Goal: Task Accomplishment & Management: Use online tool/utility

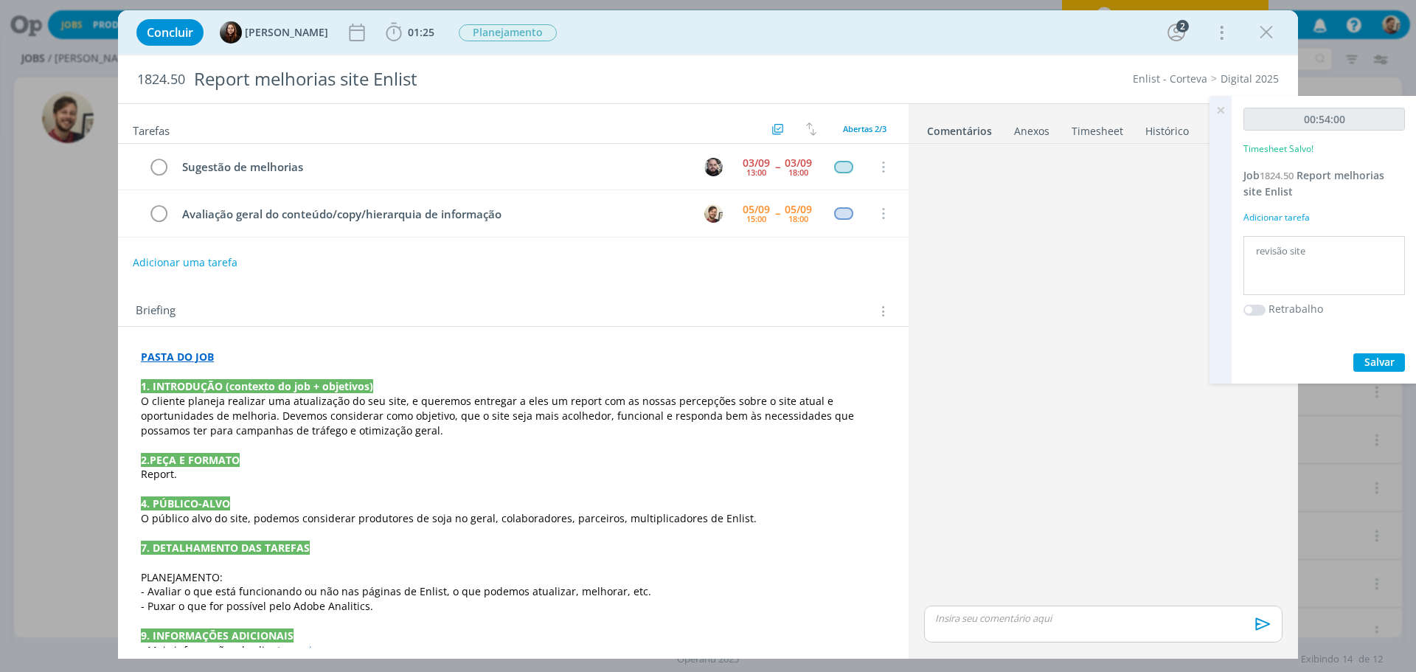
click at [1217, 107] on icon at bounding box center [1220, 110] width 27 height 29
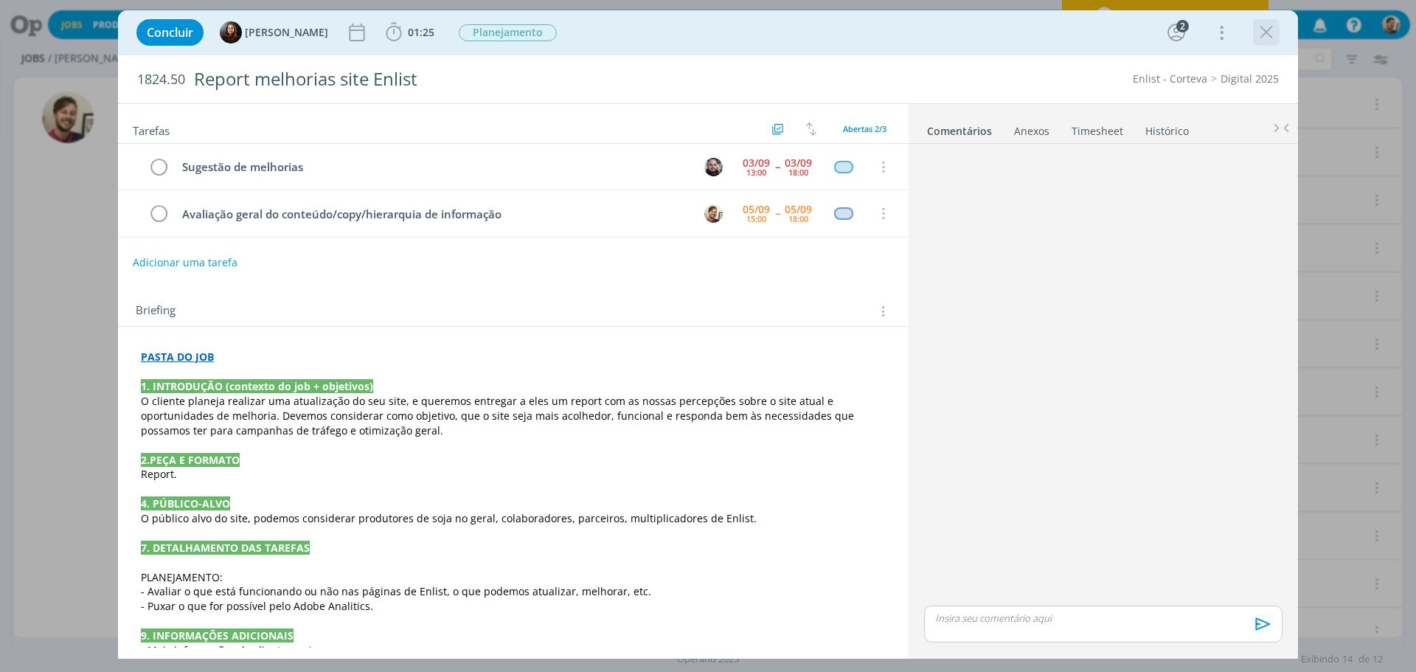
click at [1268, 31] on icon "dialog" at bounding box center [1266, 32] width 22 height 22
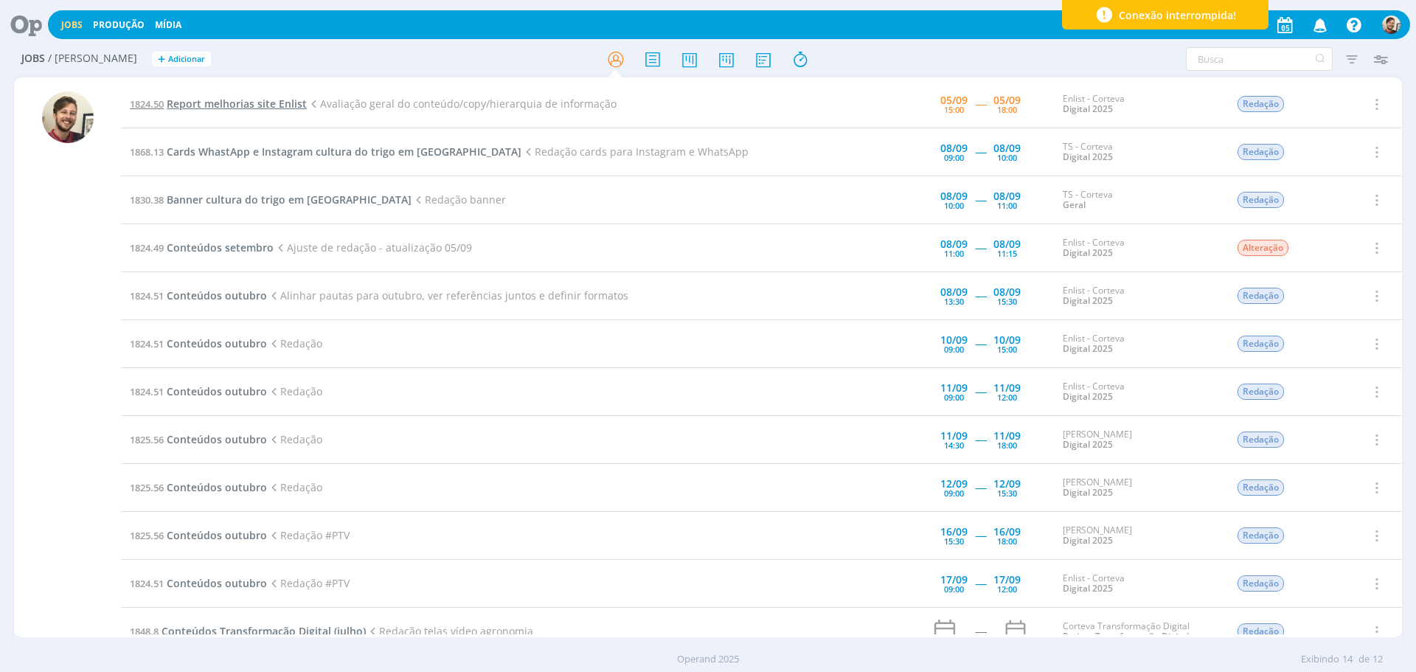
click at [278, 102] on span "Report melhorias site Enlist" at bounding box center [237, 104] width 140 height 14
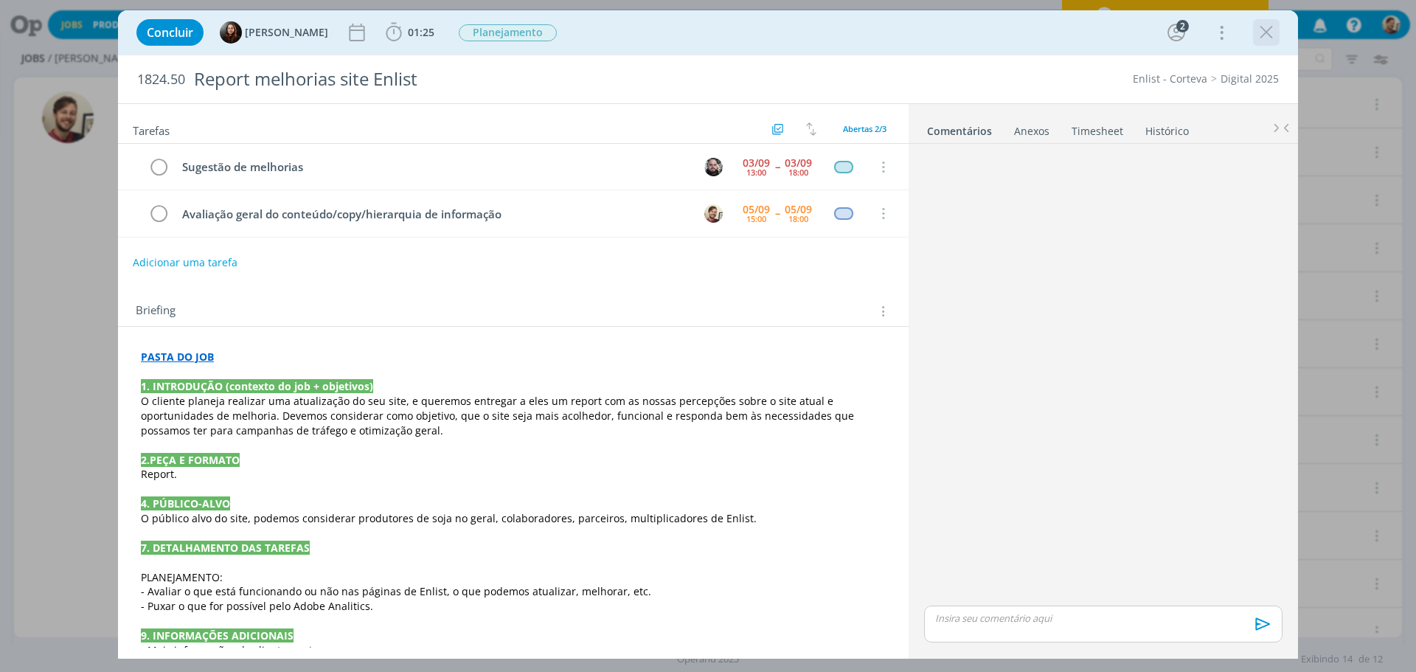
click at [1261, 34] on icon "dialog" at bounding box center [1266, 32] width 22 height 22
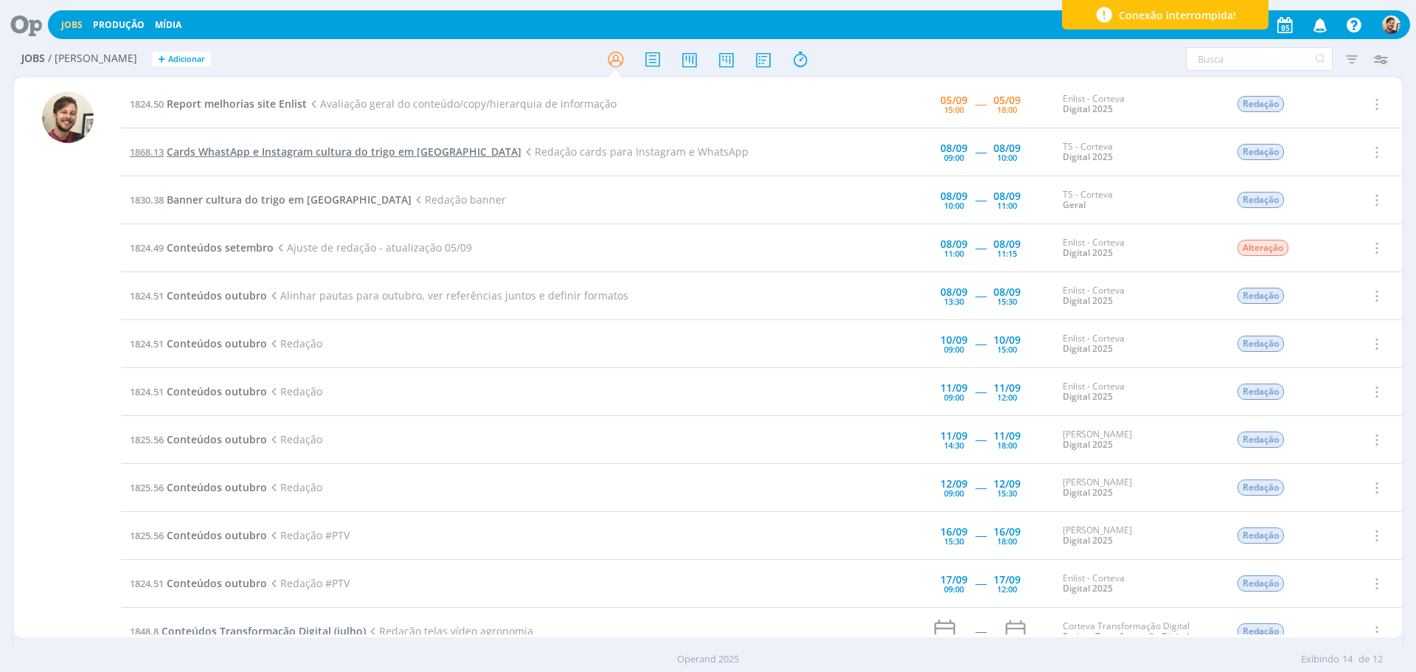
click at [356, 153] on span "Cards WhastApp e Instagram cultura do trigo em [GEOGRAPHIC_DATA]" at bounding box center [344, 152] width 355 height 14
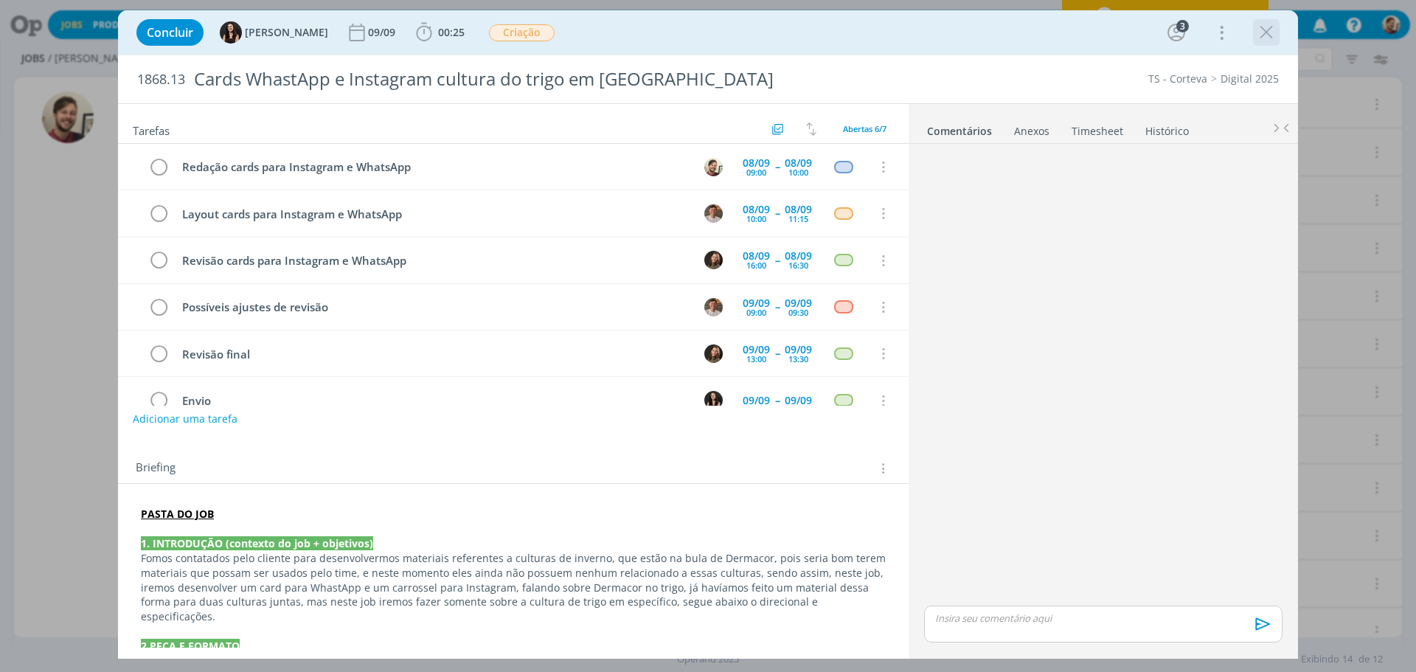
click at [1259, 24] on icon "dialog" at bounding box center [1266, 32] width 22 height 22
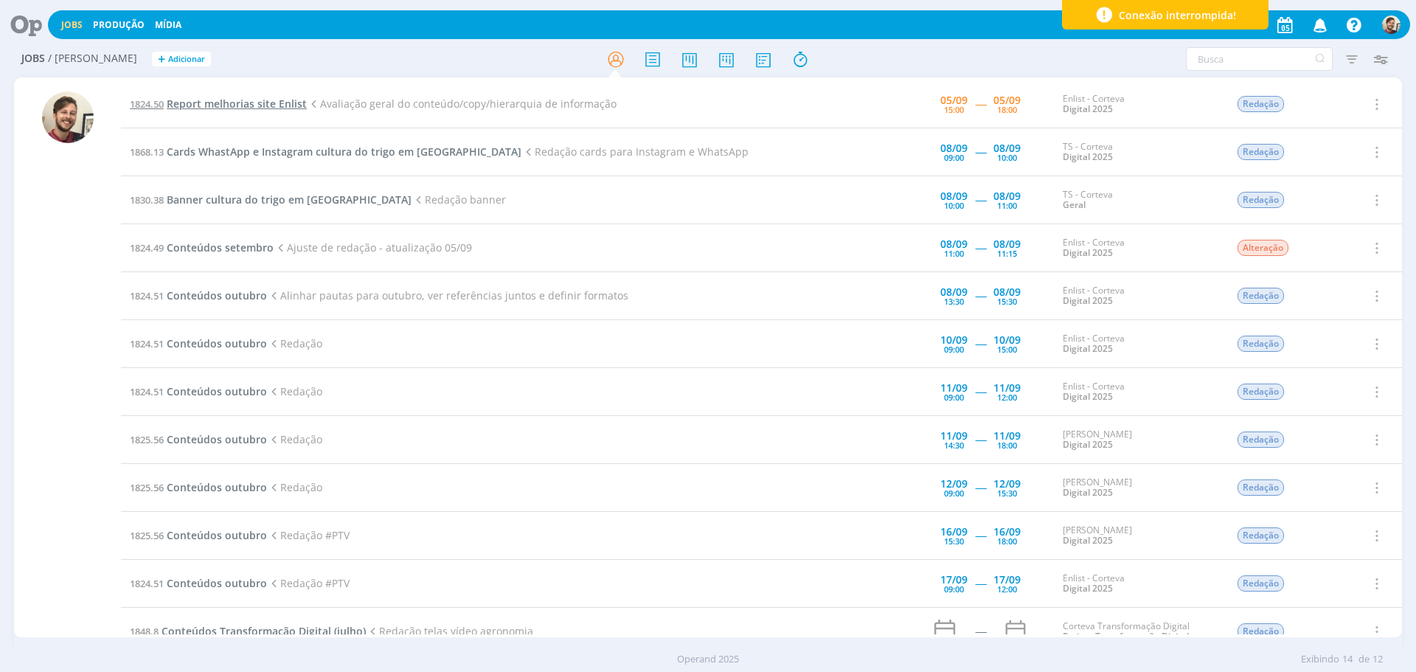
click at [282, 105] on span "Report melhorias site Enlist" at bounding box center [237, 104] width 140 height 14
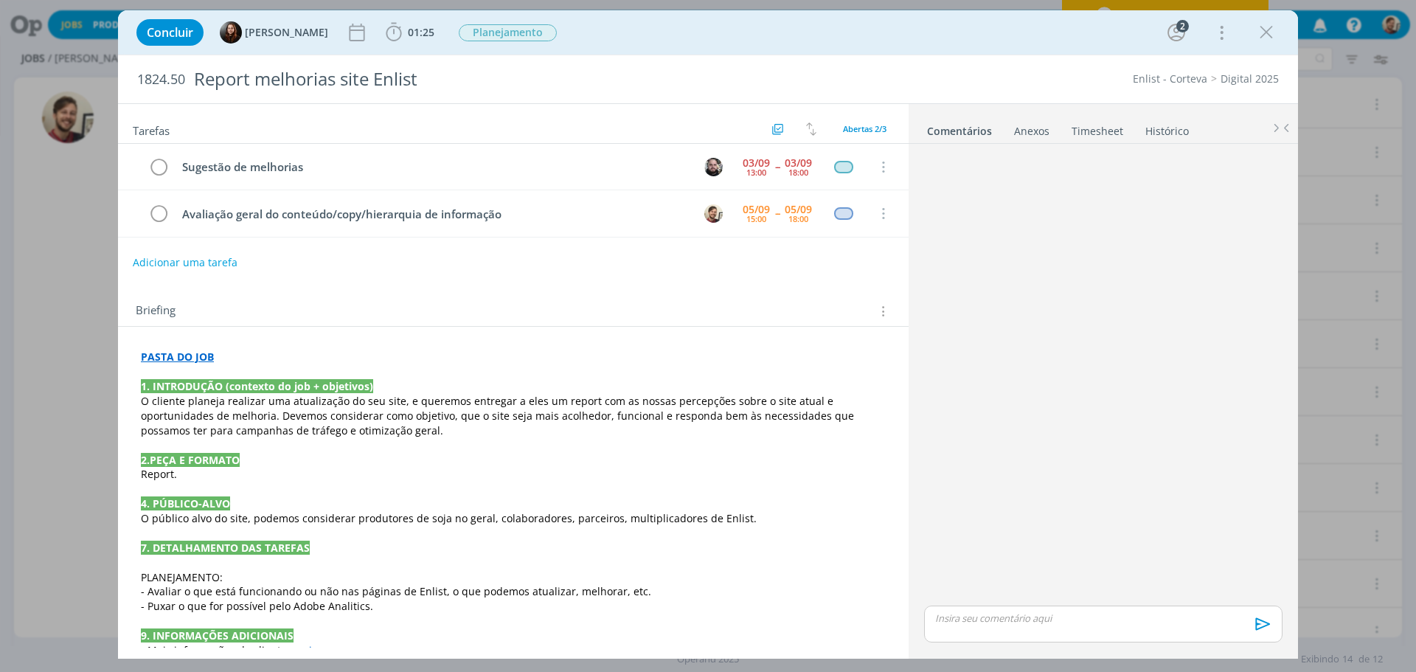
click at [1029, 626] on div "dialog" at bounding box center [1103, 623] width 358 height 37
click at [1262, 634] on icon "dialog" at bounding box center [1261, 629] width 22 height 22
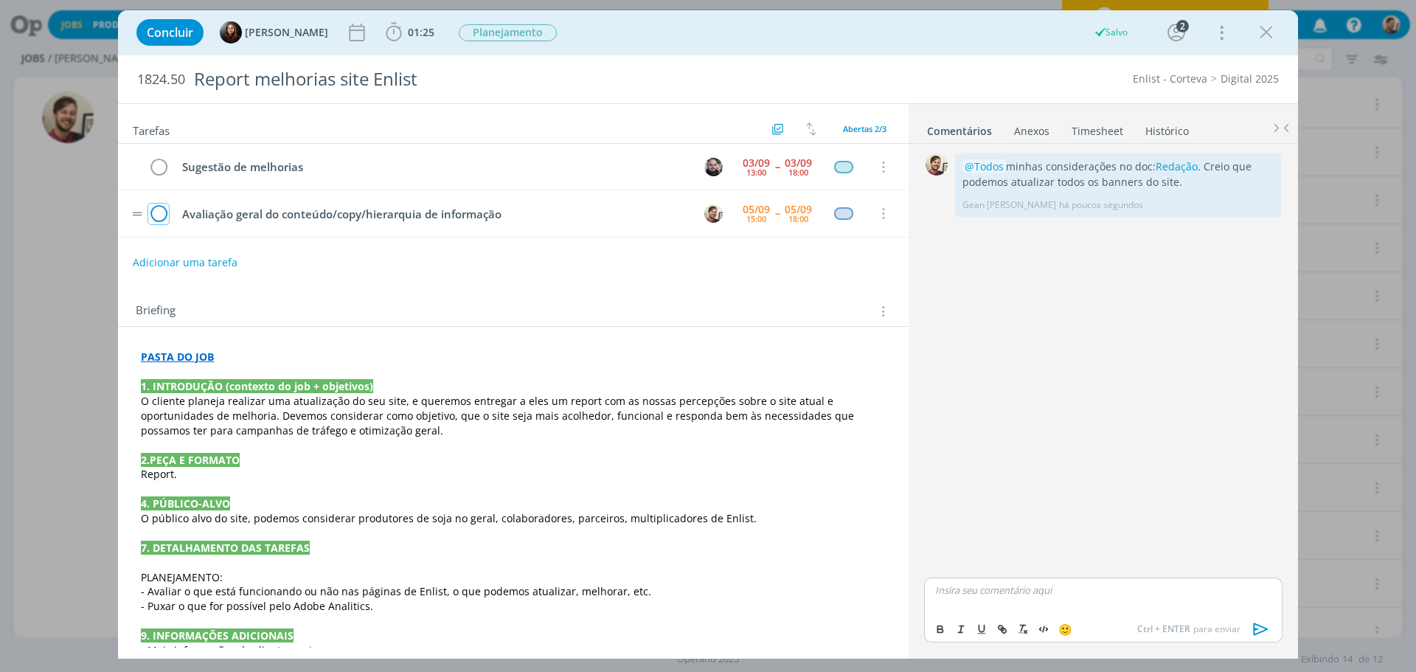
click at [161, 212] on icon "dialog" at bounding box center [158, 214] width 21 height 22
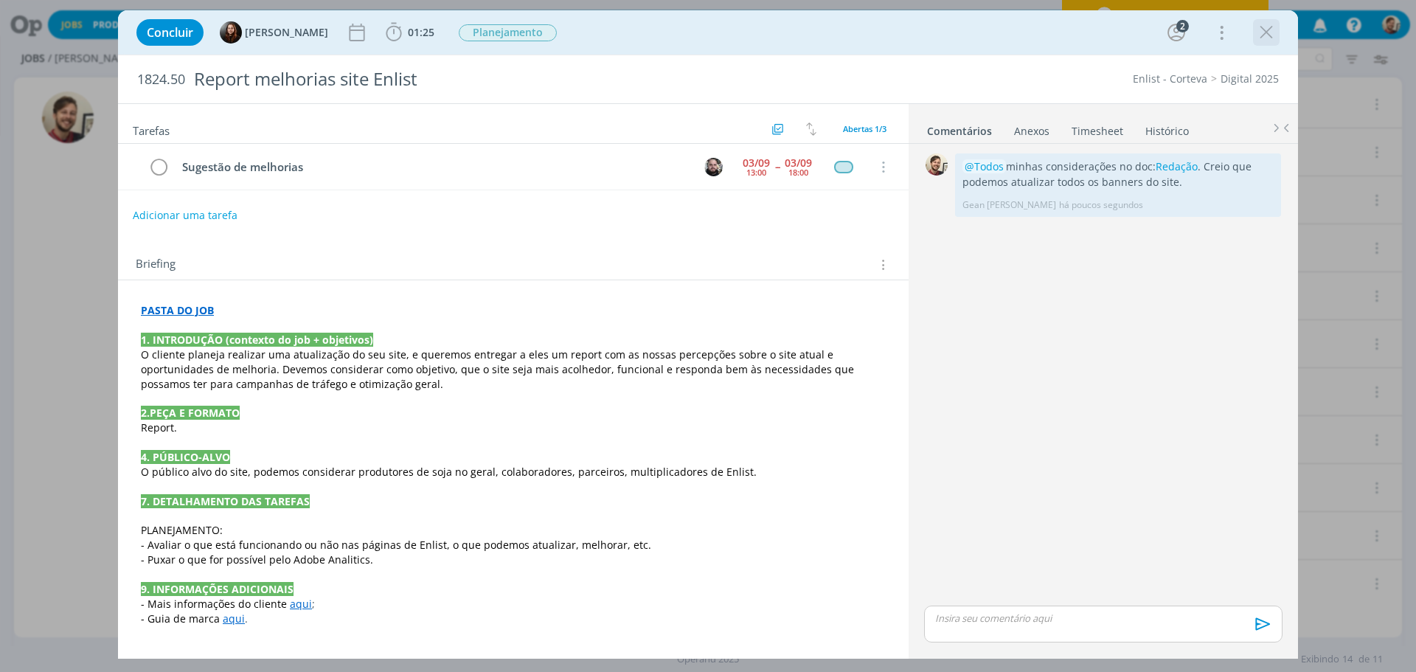
click at [1261, 27] on icon "dialog" at bounding box center [1266, 32] width 22 height 22
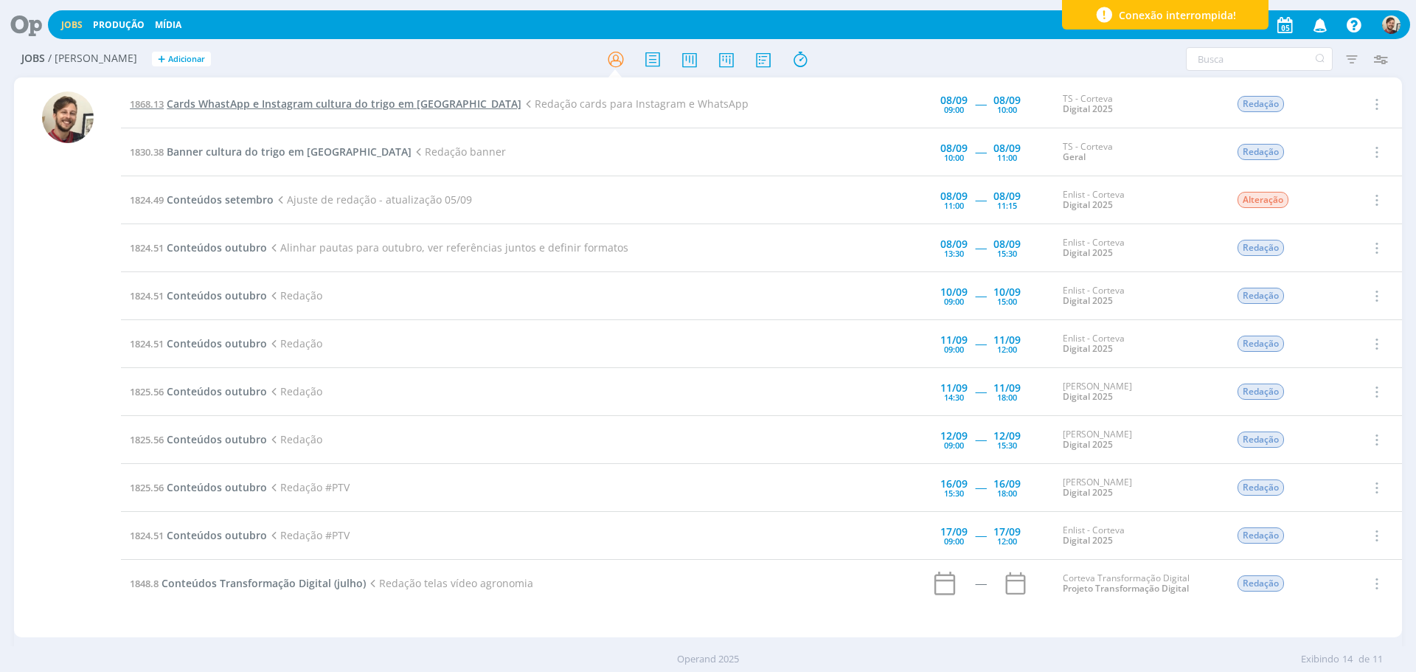
click at [352, 99] on span "Cards WhastApp e Instagram cultura do trigo em [GEOGRAPHIC_DATA]" at bounding box center [344, 104] width 355 height 14
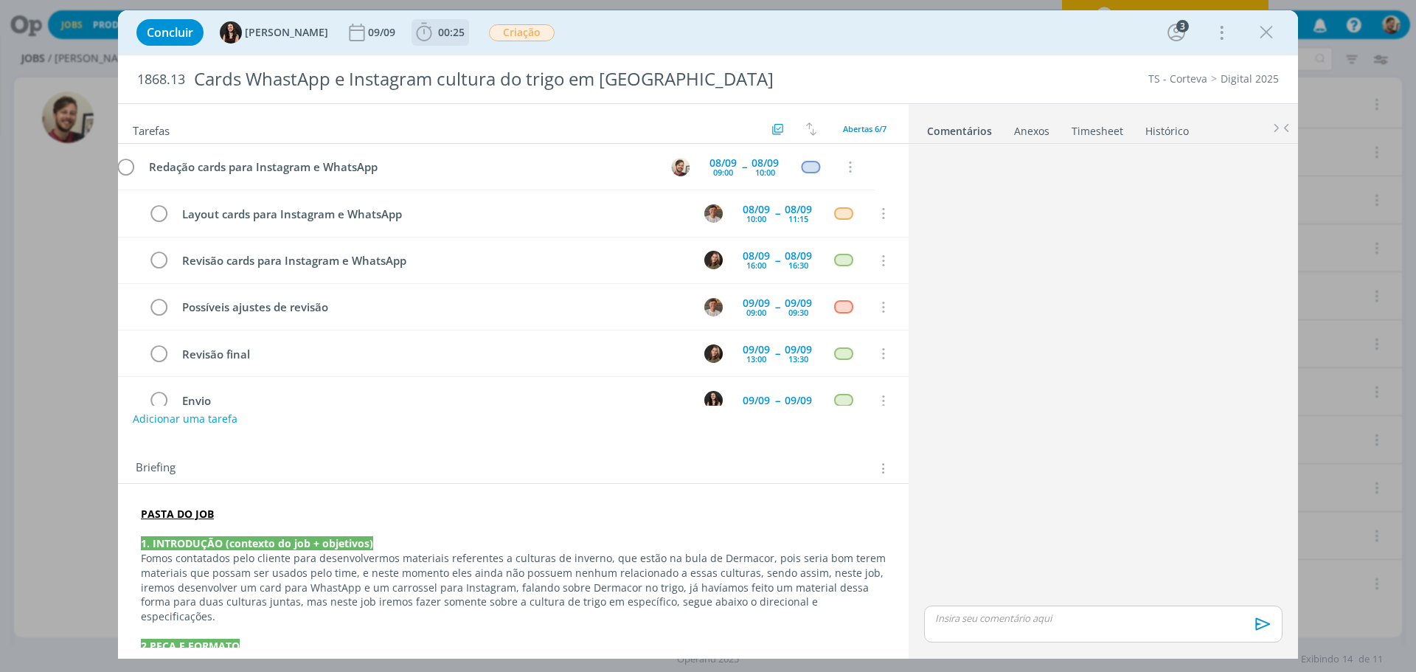
click at [423, 39] on span "00:25" at bounding box center [440, 32] width 55 height 22
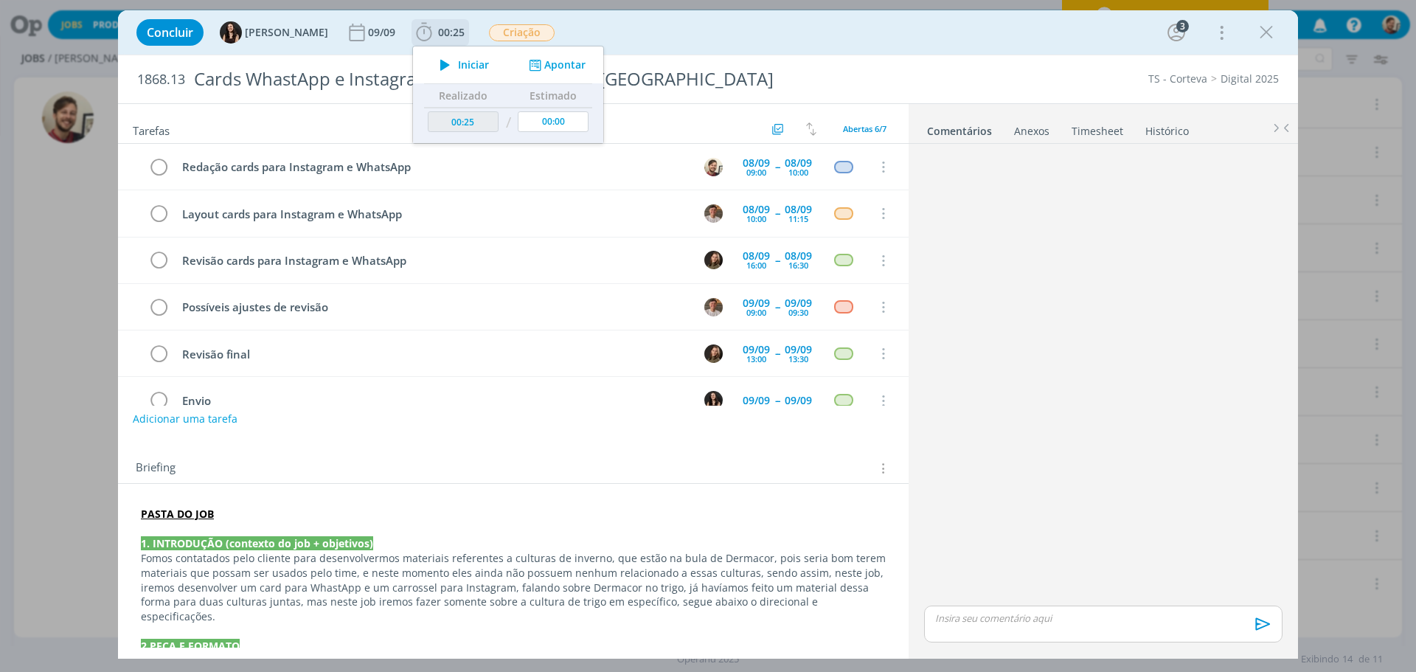
click at [458, 63] on span "Iniciar" at bounding box center [473, 65] width 31 height 10
click at [192, 518] on strong "PASTA DO JOB" at bounding box center [177, 514] width 73 height 14
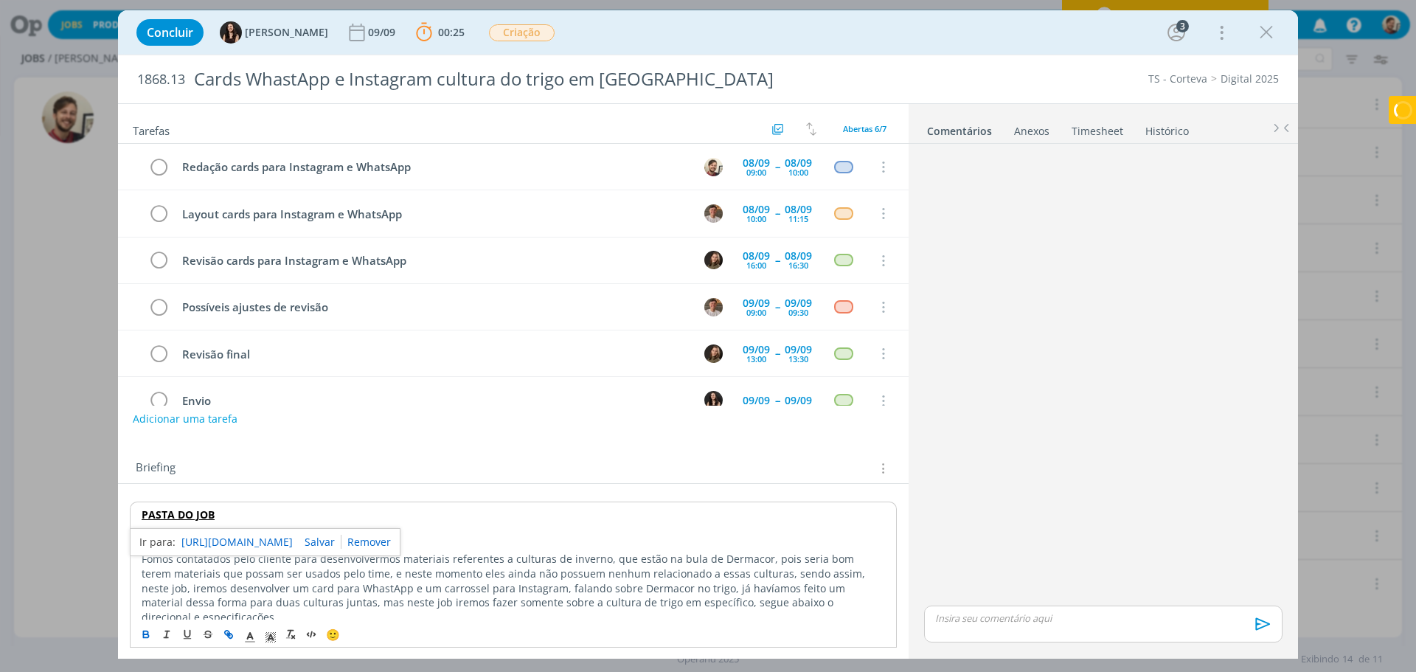
click at [230, 538] on link "[URL][DOMAIN_NAME]" at bounding box center [236, 541] width 111 height 19
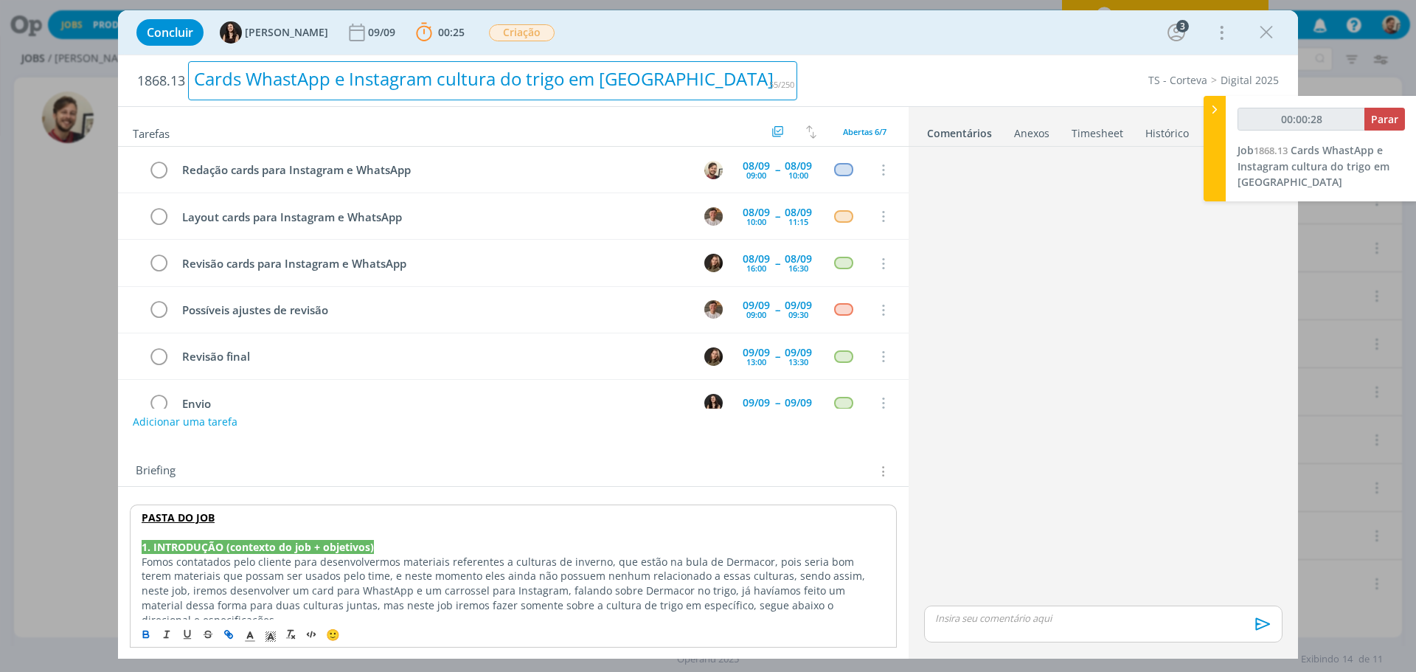
click at [323, 70] on div "Cards WhastApp e Instagram cultura do trigo em [GEOGRAPHIC_DATA]" at bounding box center [492, 80] width 609 height 39
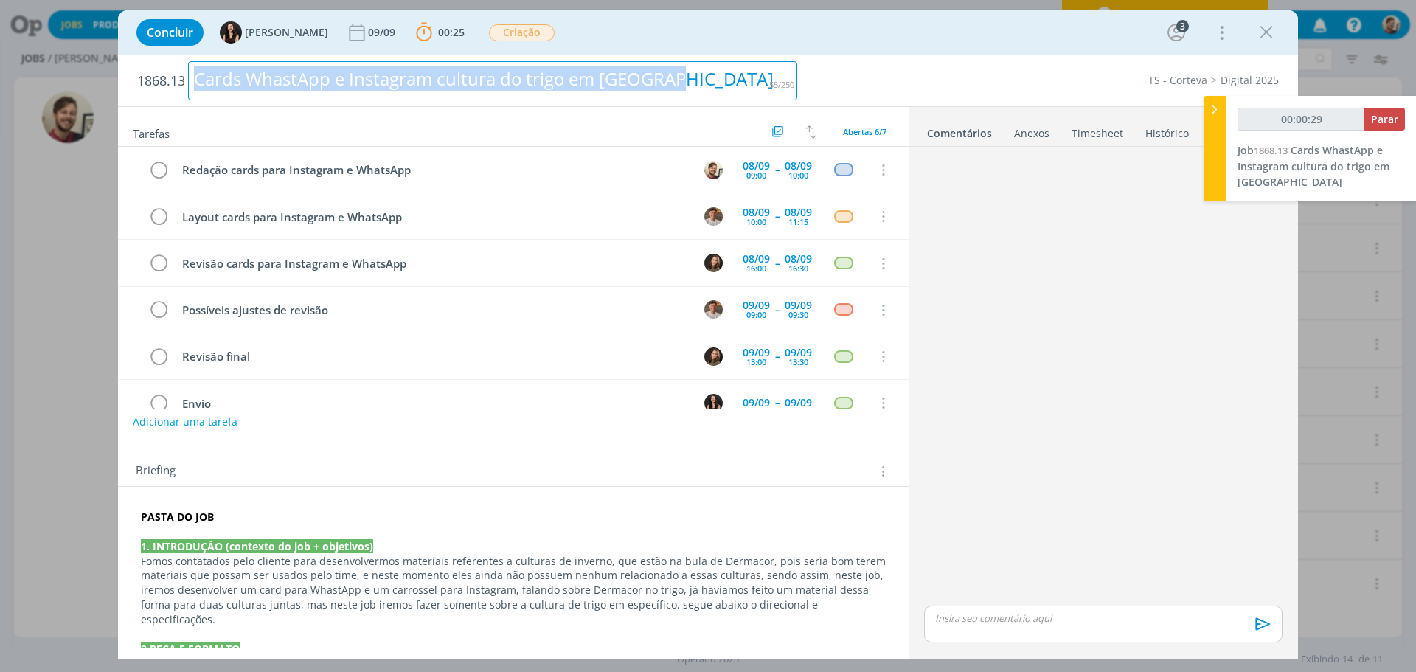
drag, startPoint x: 735, startPoint y: 77, endPoint x: 170, endPoint y: 67, distance: 565.6
click at [173, 67] on h2 "1868.13 Cards WhastApp e Instagram cultura do trigo em [GEOGRAPHIC_DATA]" at bounding box center [467, 80] width 660 height 51
copy div "Cards WhastApp e Instagram cultura do trigo em [GEOGRAPHIC_DATA]"
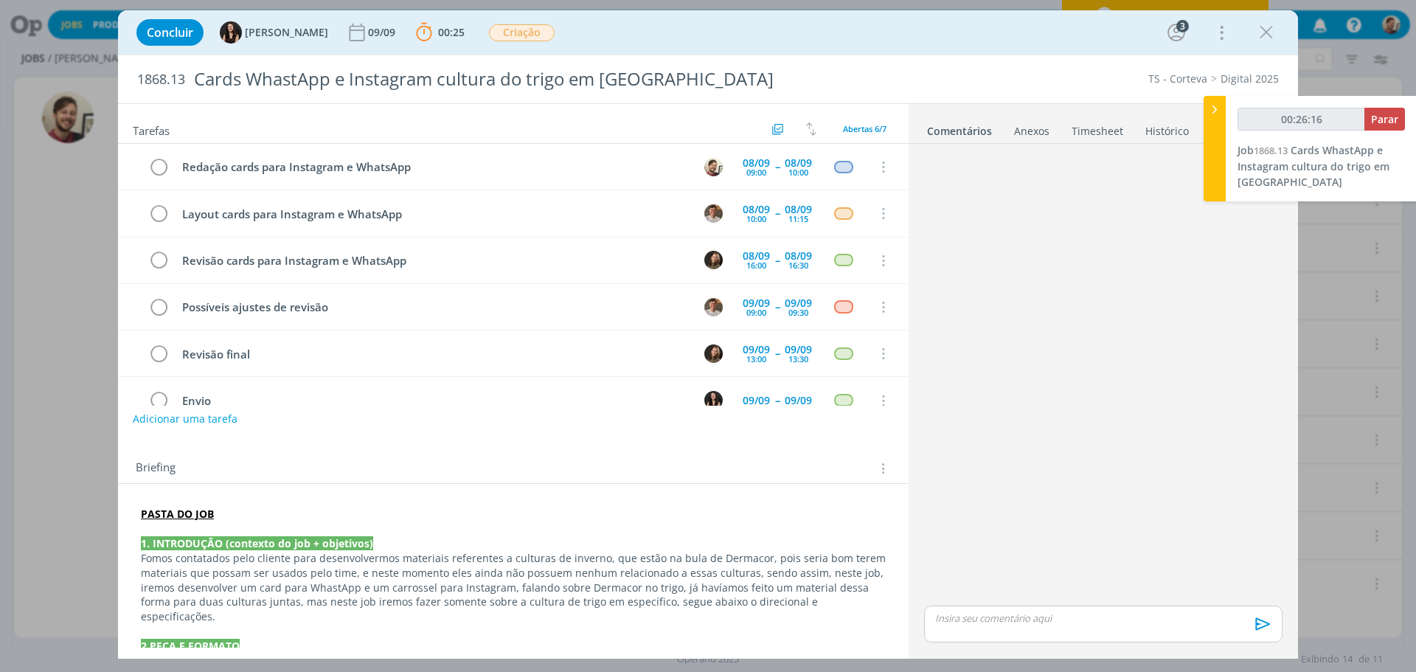
click at [917, 73] on div "TS - Corteva Digital 2025" at bounding box center [1044, 79] width 481 height 15
click at [1276, 32] on icon "dialog" at bounding box center [1266, 32] width 22 height 22
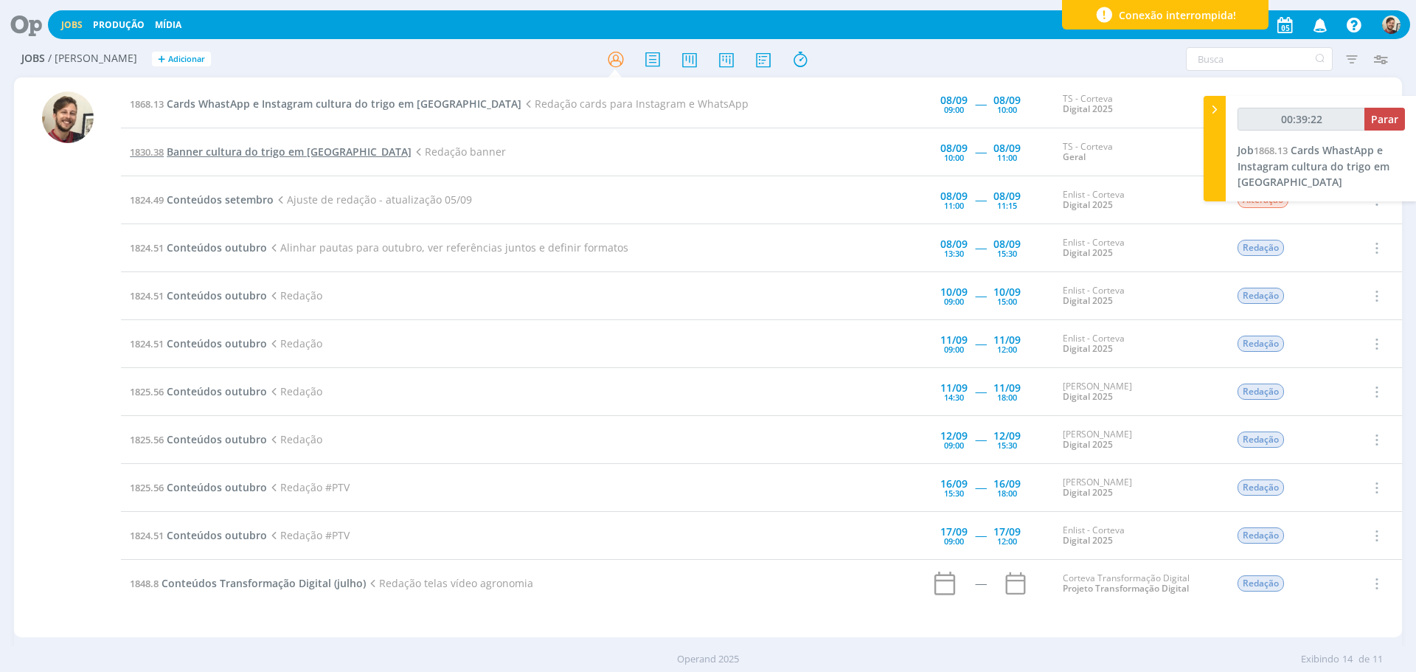
click at [293, 156] on span "Banner cultura do trigo em [GEOGRAPHIC_DATA]" at bounding box center [289, 152] width 245 height 14
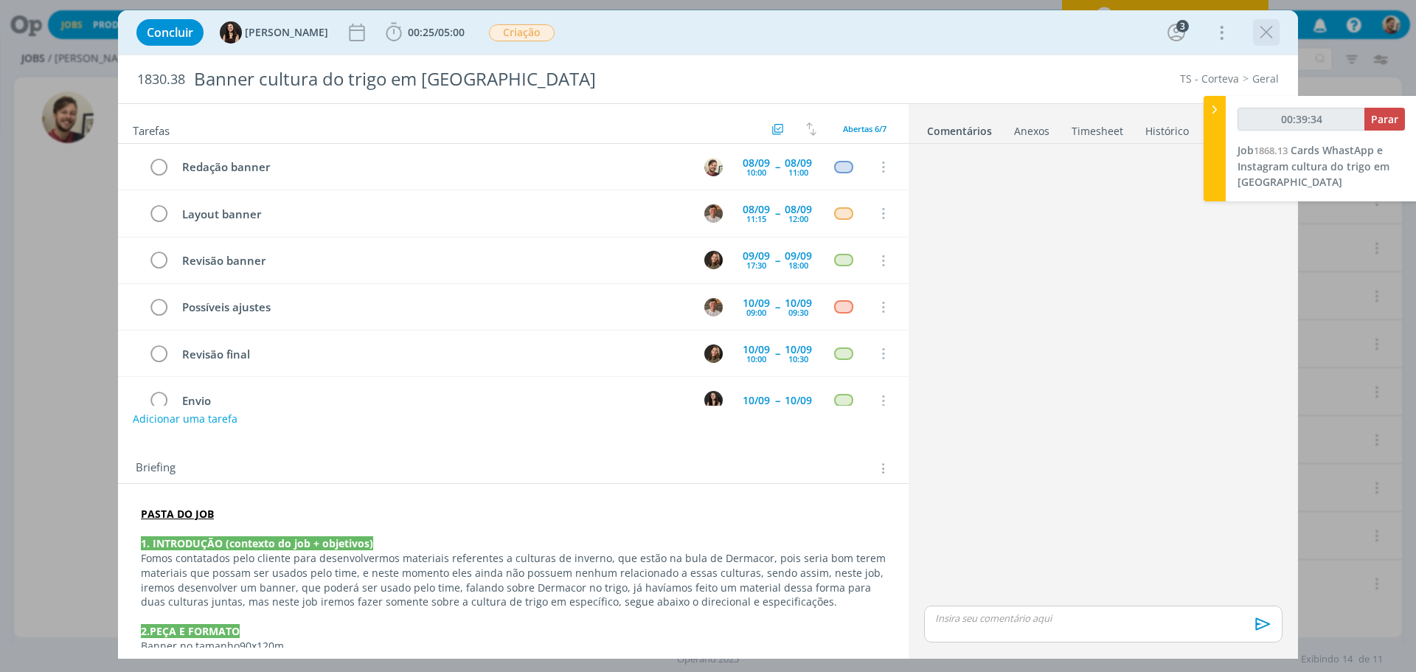
click at [1269, 35] on icon "dialog" at bounding box center [1266, 32] width 22 height 22
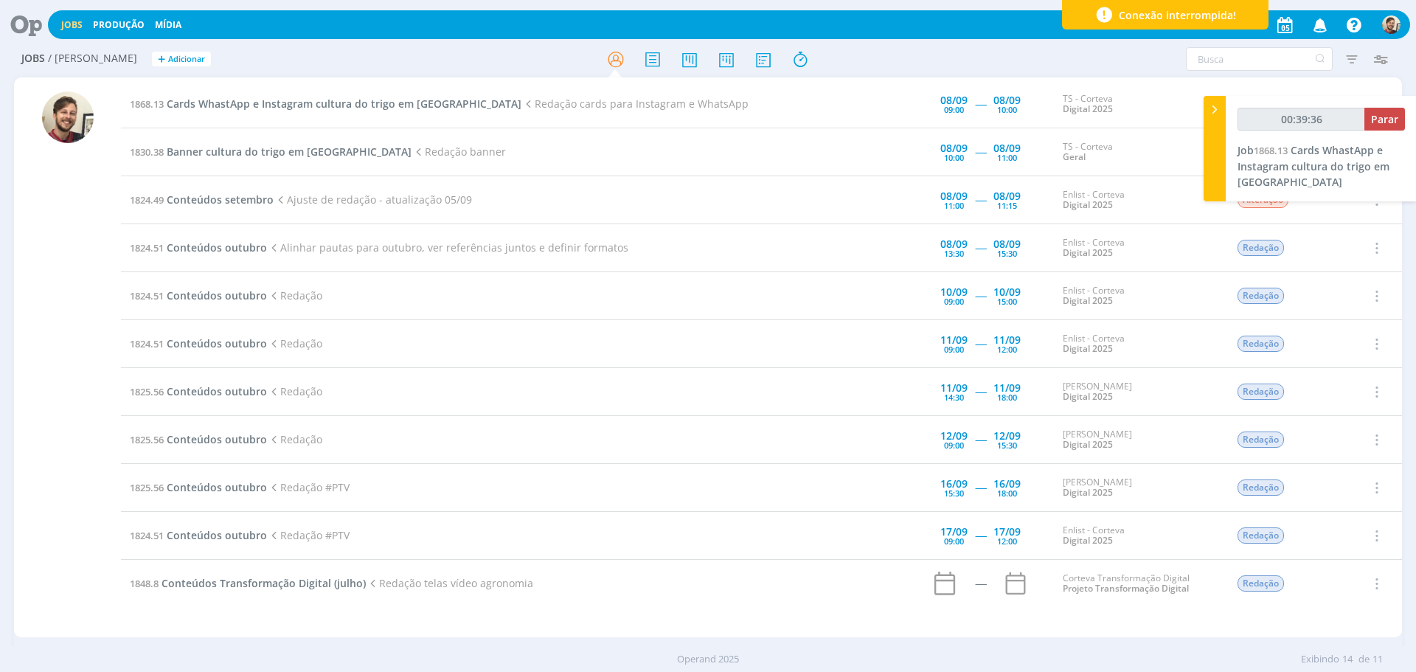
click at [18, 22] on icon at bounding box center [21, 24] width 30 height 29
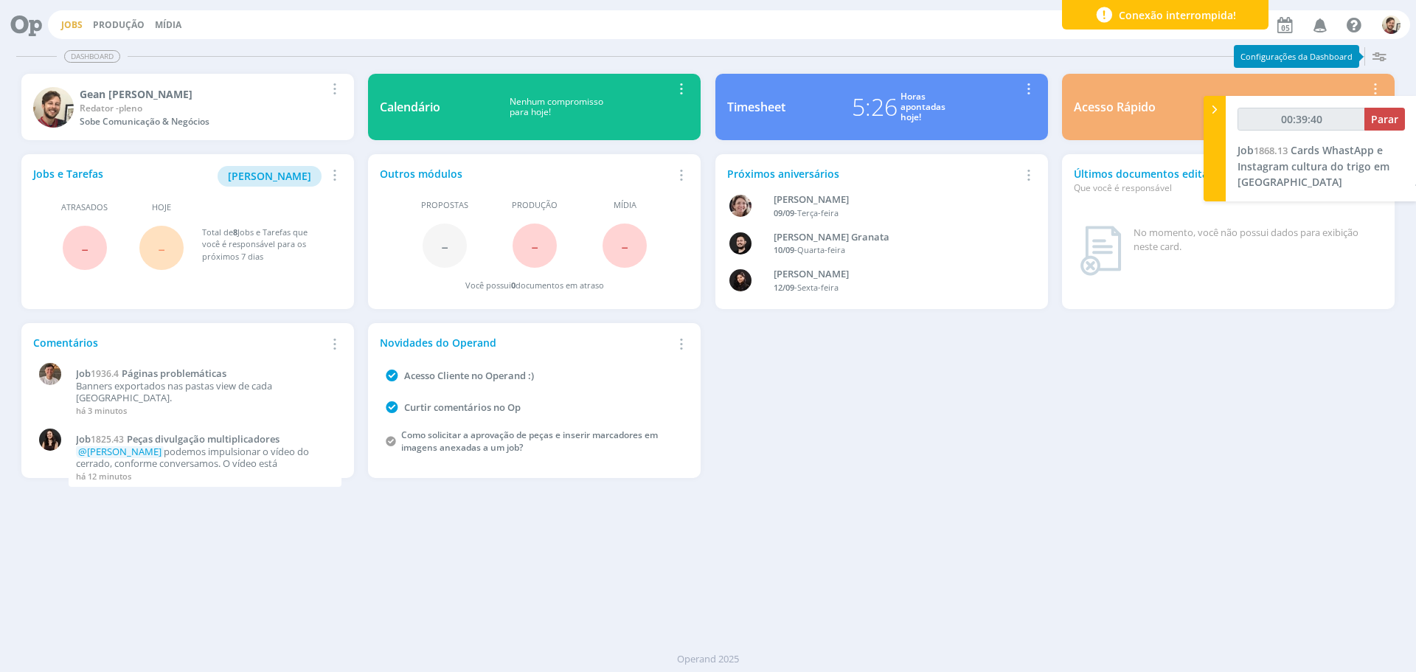
click at [69, 24] on link "Jobs" at bounding box center [71, 24] width 21 height 13
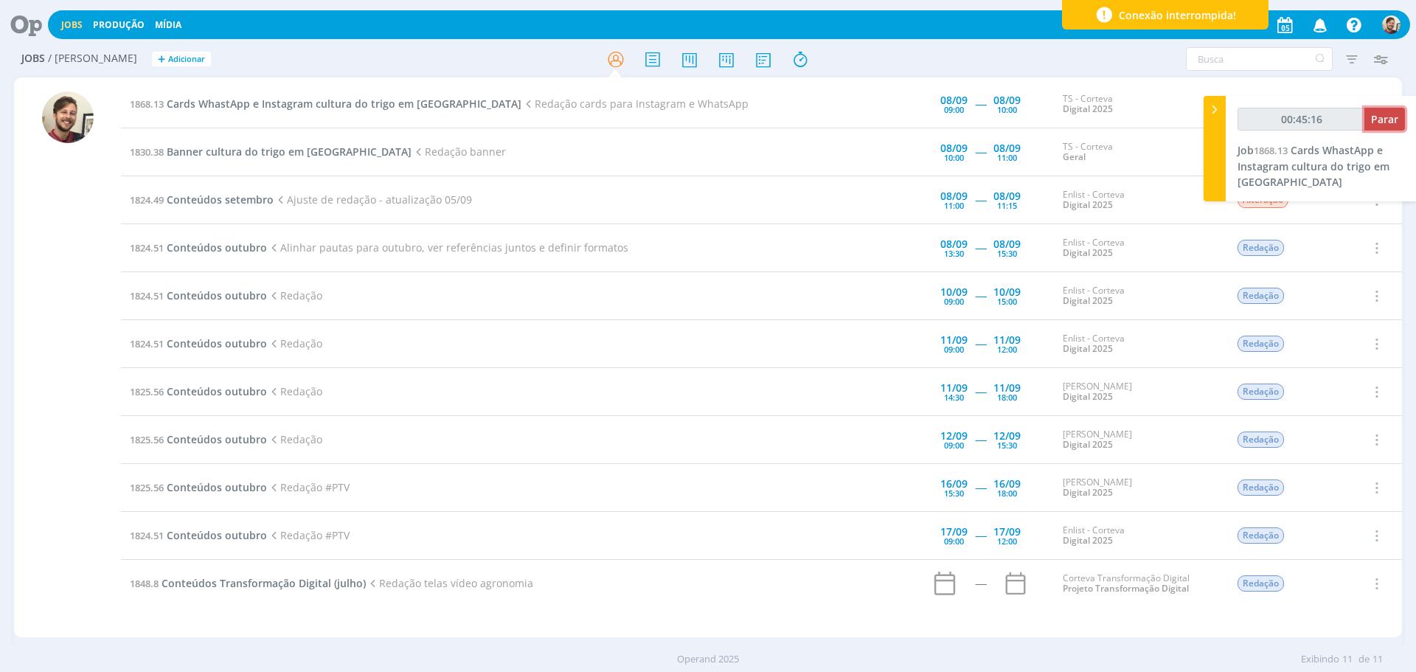
click at [1386, 122] on span "Parar" at bounding box center [1384, 119] width 27 height 14
type input "00:46:00"
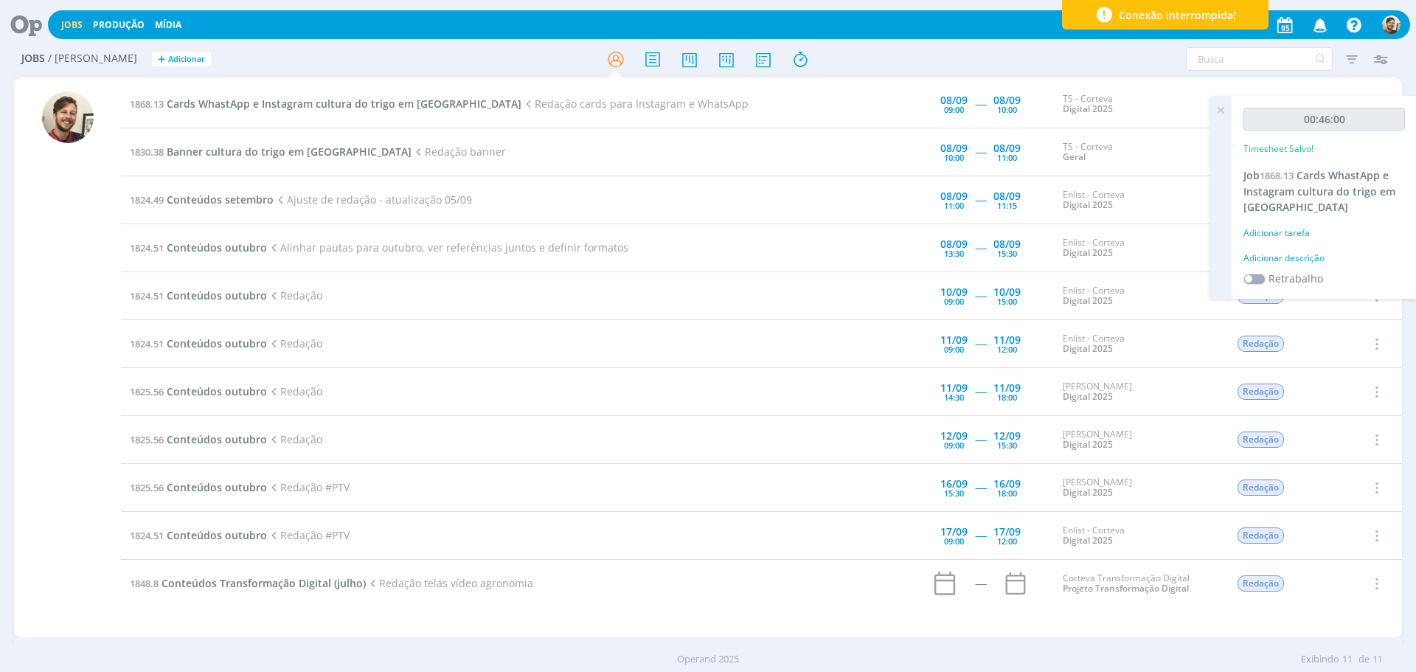
click at [1300, 257] on div "Adicionar descrição" at bounding box center [1323, 257] width 161 height 13
click at [1303, 259] on textarea at bounding box center [1324, 281] width 154 height 52
type textarea "redação"
click at [1374, 374] on span "Salvar" at bounding box center [1379, 377] width 30 height 14
